Goal: Task Accomplishment & Management: Use online tool/utility

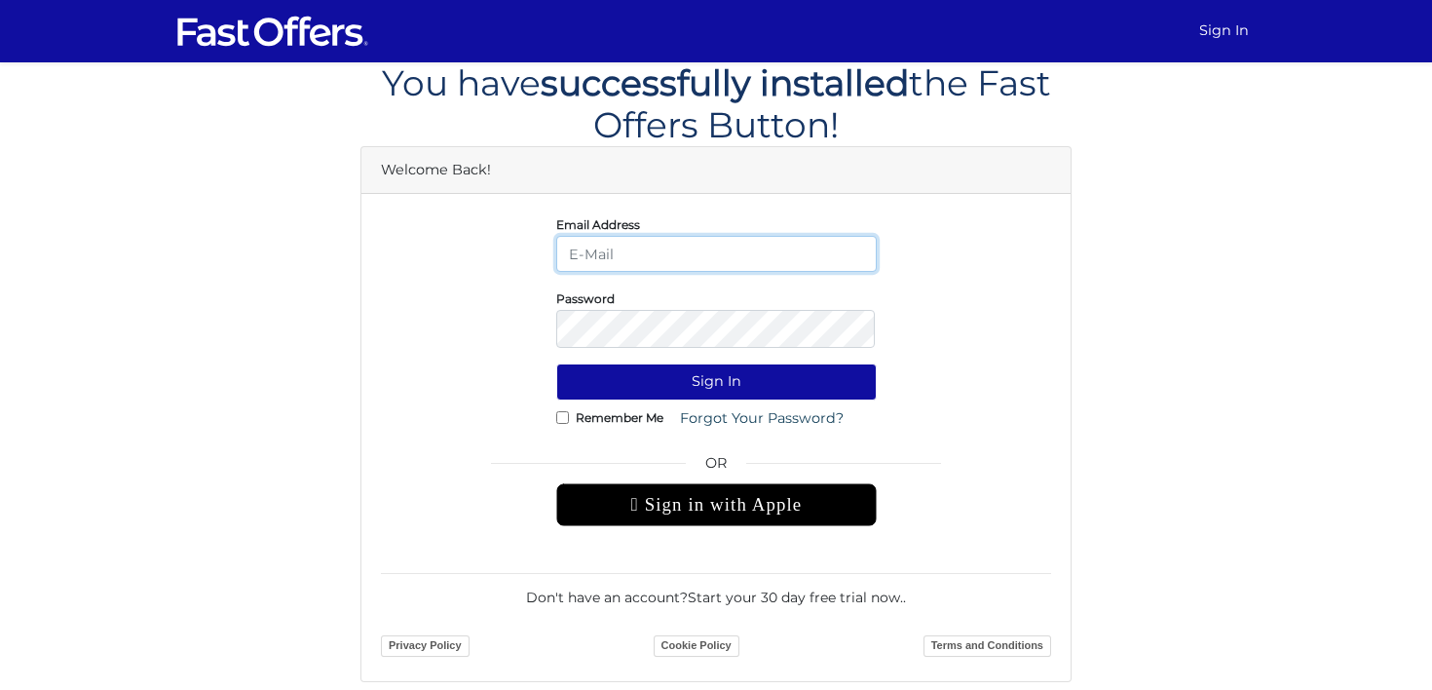
type input "[PERSON_NAME][EMAIL_ADDRESS][DOMAIN_NAME]"
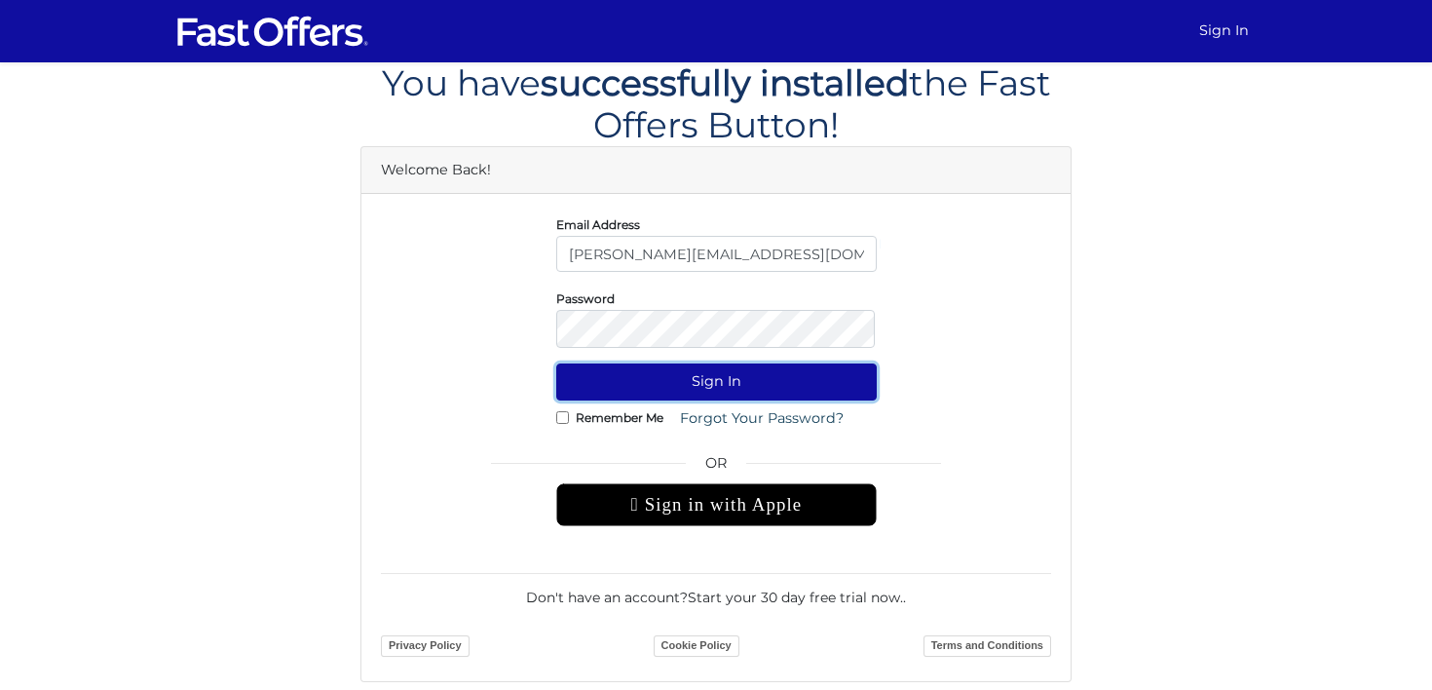
click at [724, 399] on button "Sign In" at bounding box center [716, 381] width 321 height 36
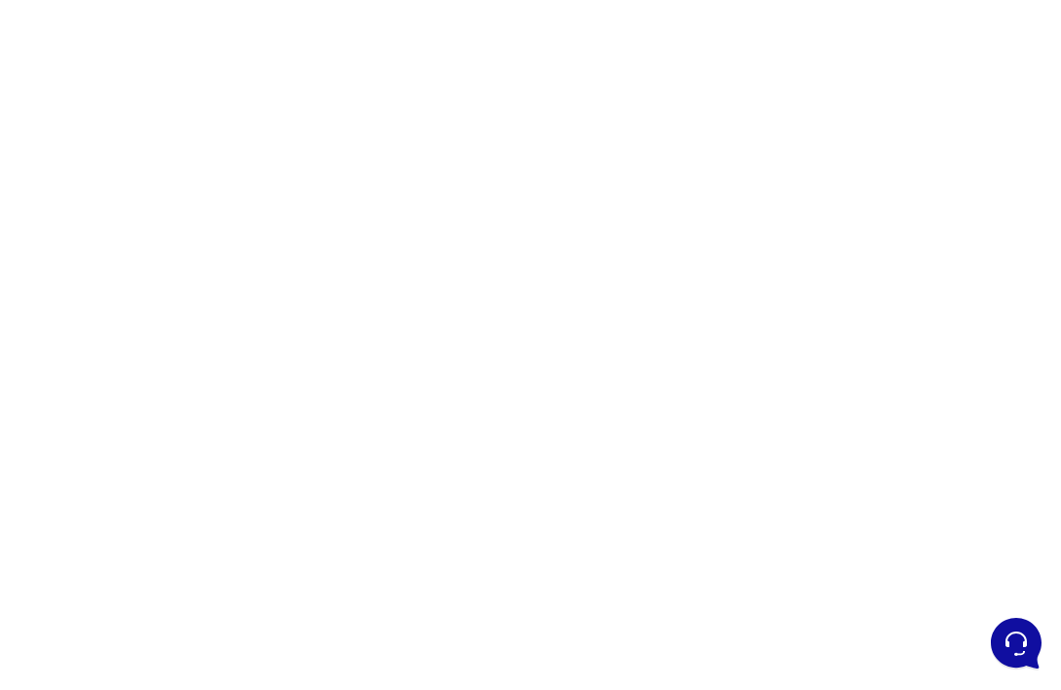
scroll to position [240, 0]
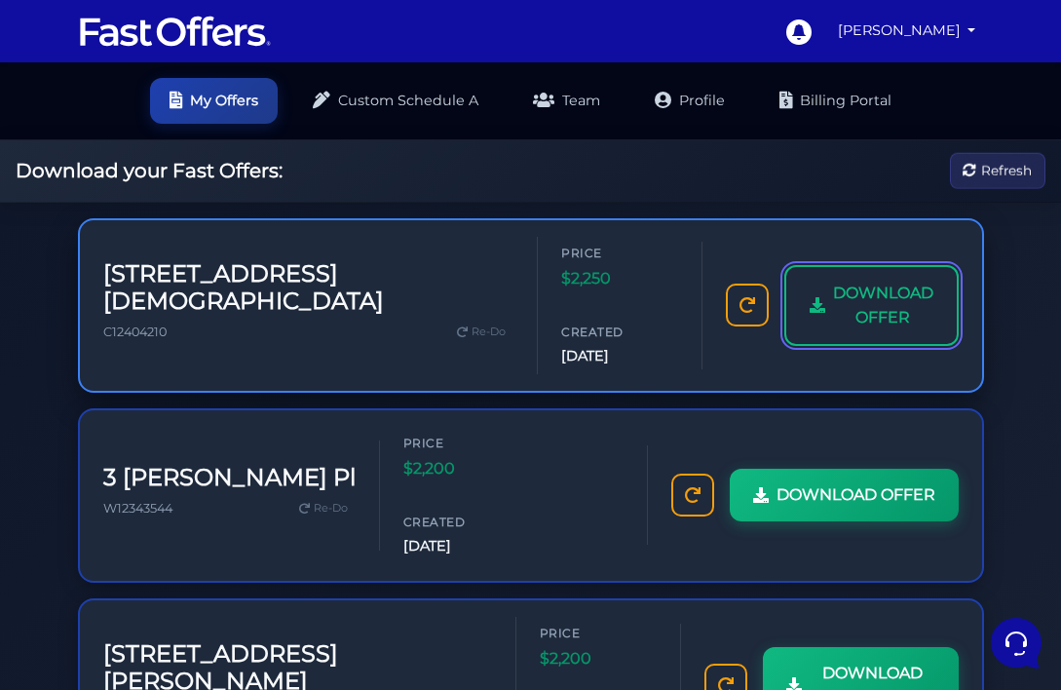
click at [784, 336] on link "DOWNLOAD OFFER" at bounding box center [870, 305] width 173 height 81
